Goal: Transaction & Acquisition: Obtain resource

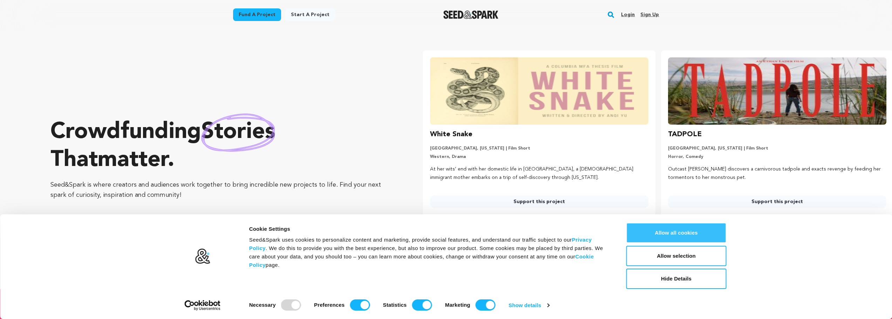
click at [696, 235] on button "Allow all cookies" at bounding box center [676, 233] width 100 height 20
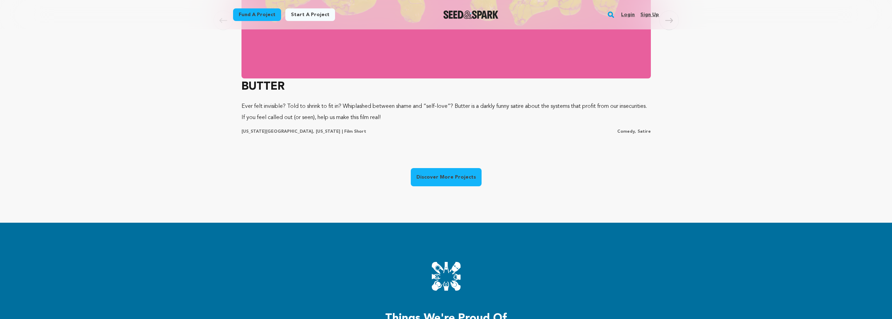
scroll to position [561, 0]
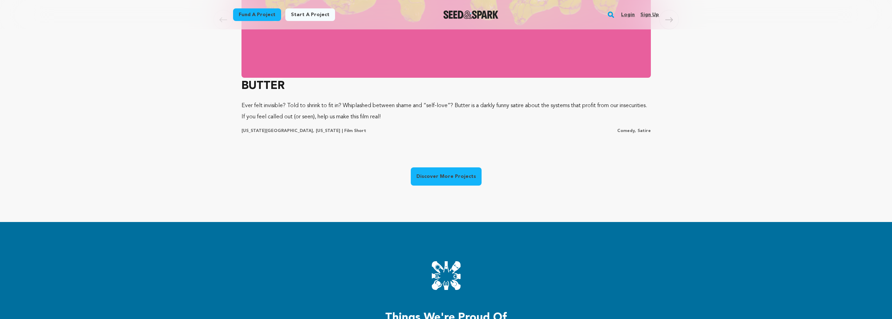
click at [447, 181] on link "Discover More Projects" at bounding box center [446, 176] width 71 height 18
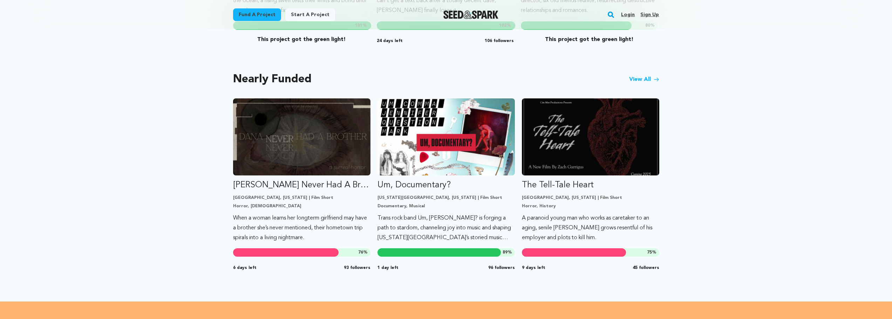
scroll to position [561, 0]
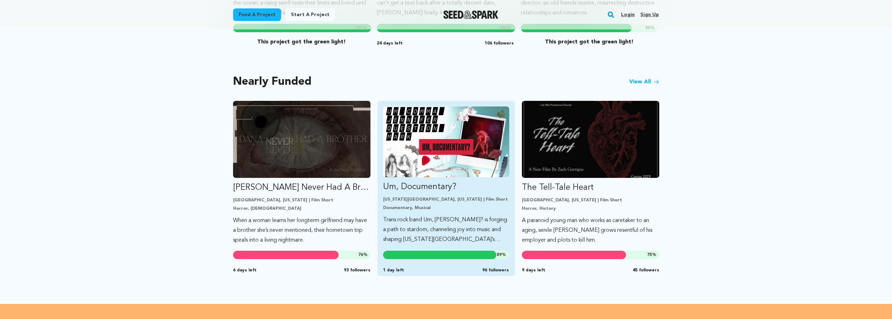
click at [447, 128] on img "Fund Um, Documentary?" at bounding box center [446, 142] width 126 height 71
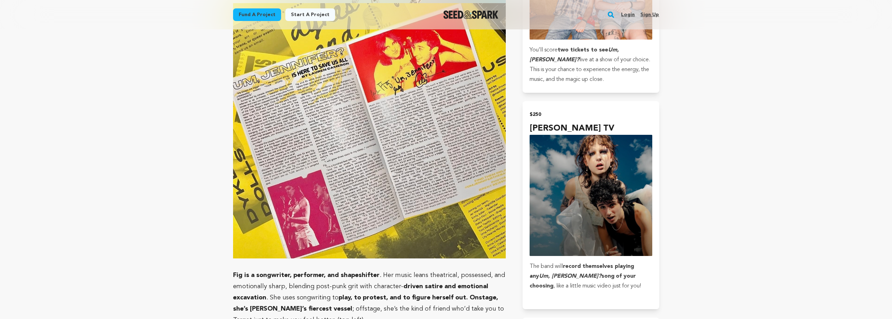
scroll to position [1121, 0]
